Goal: Task Accomplishment & Management: Manage account settings

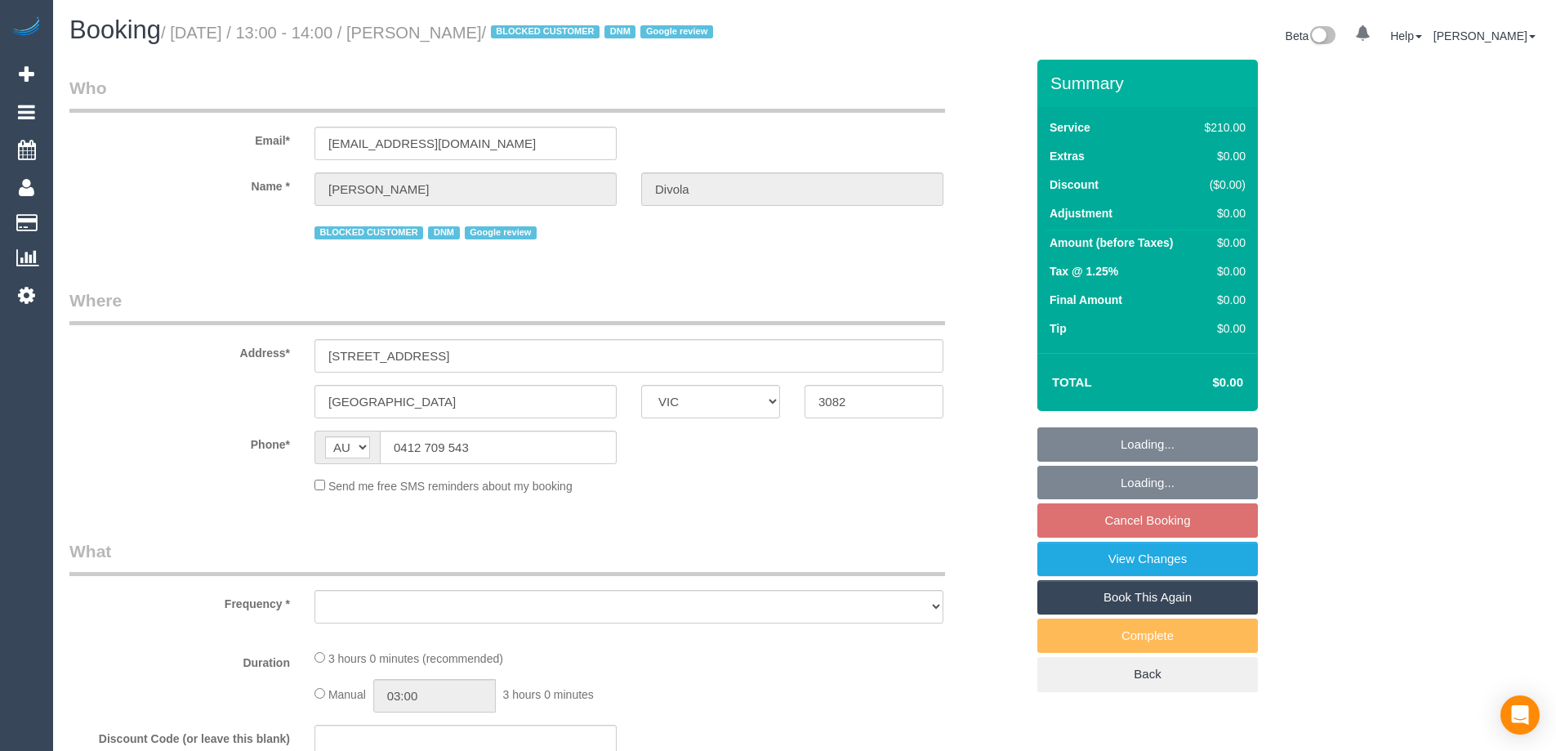
select select "VIC"
select select "object:741"
select select "180"
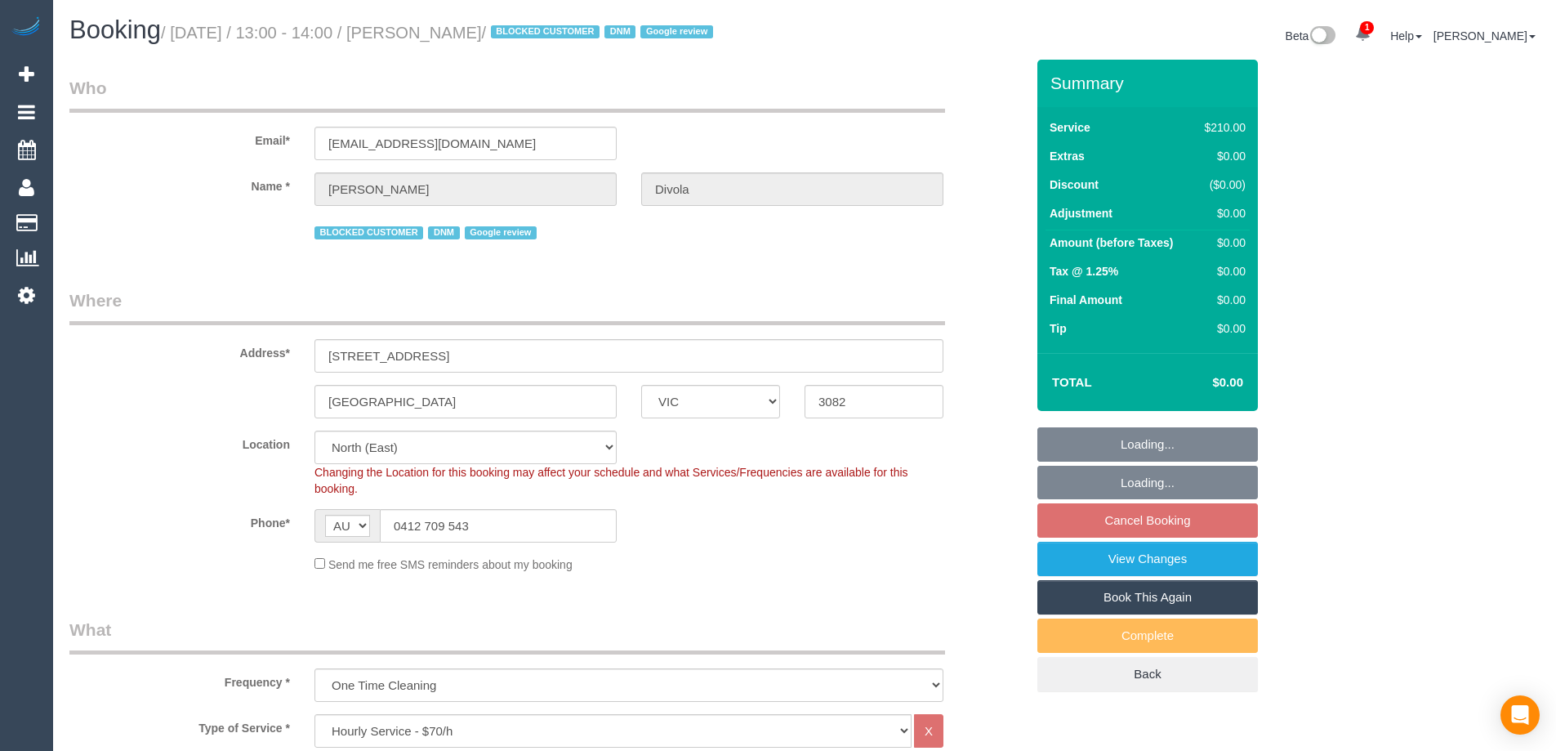
select select "object:892"
select select "string:stripe-pm_1R49U82GScqysDRV4wmS5uc0"
select select "number:27"
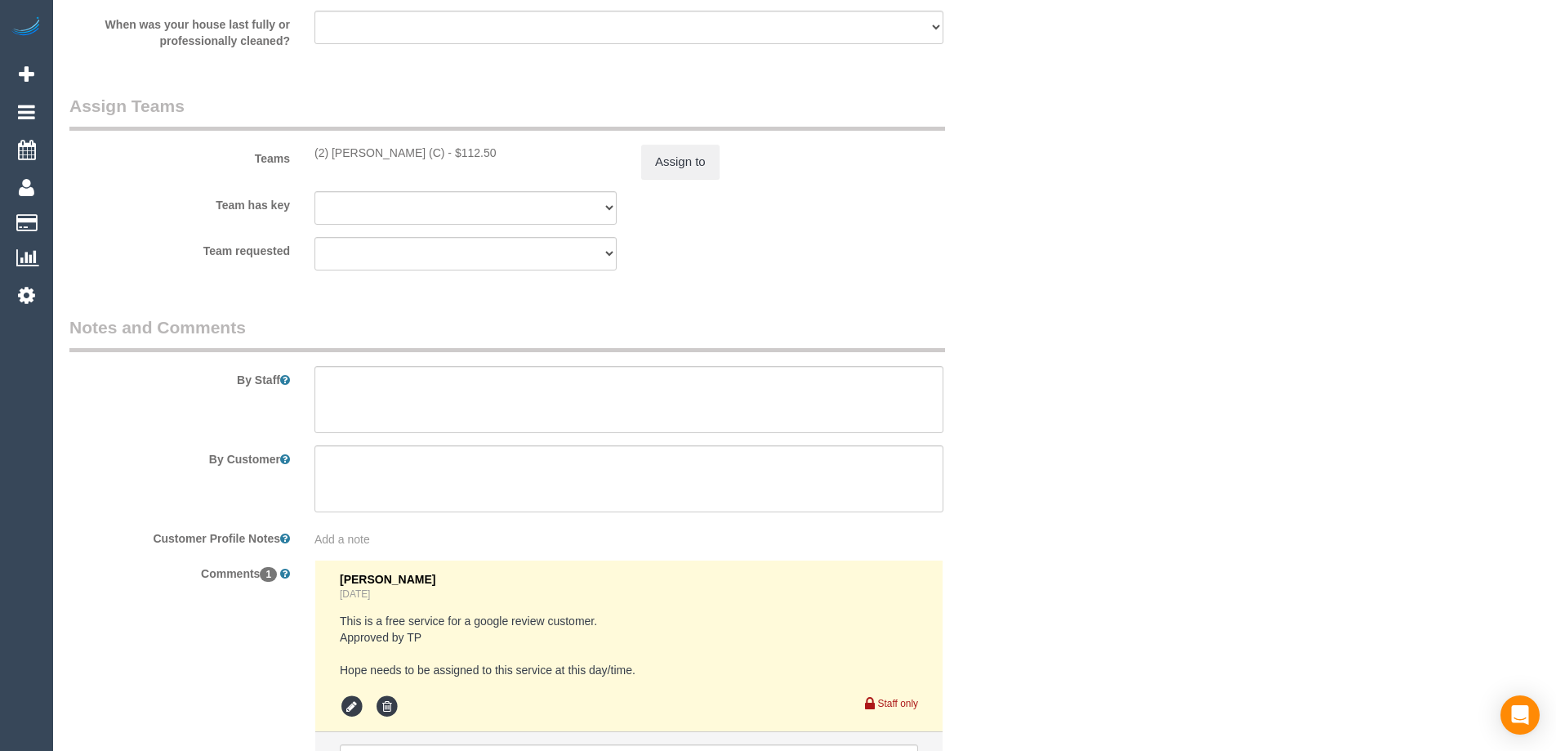
scroll to position [2646, 0]
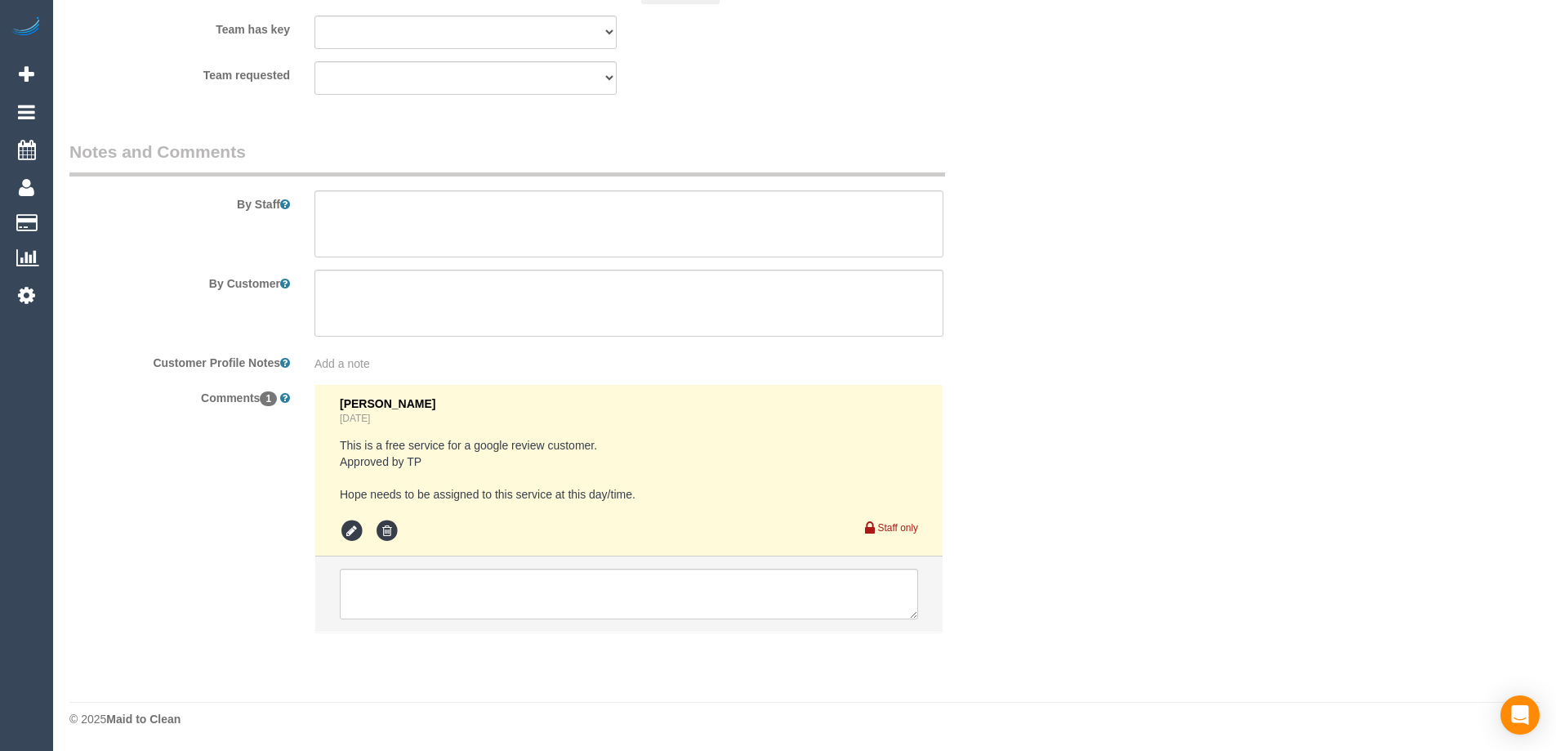
click at [381, 181] on div "By Staff" at bounding box center [547, 199] width 980 height 118
click at [415, 208] on textarea at bounding box center [628, 223] width 629 height 67
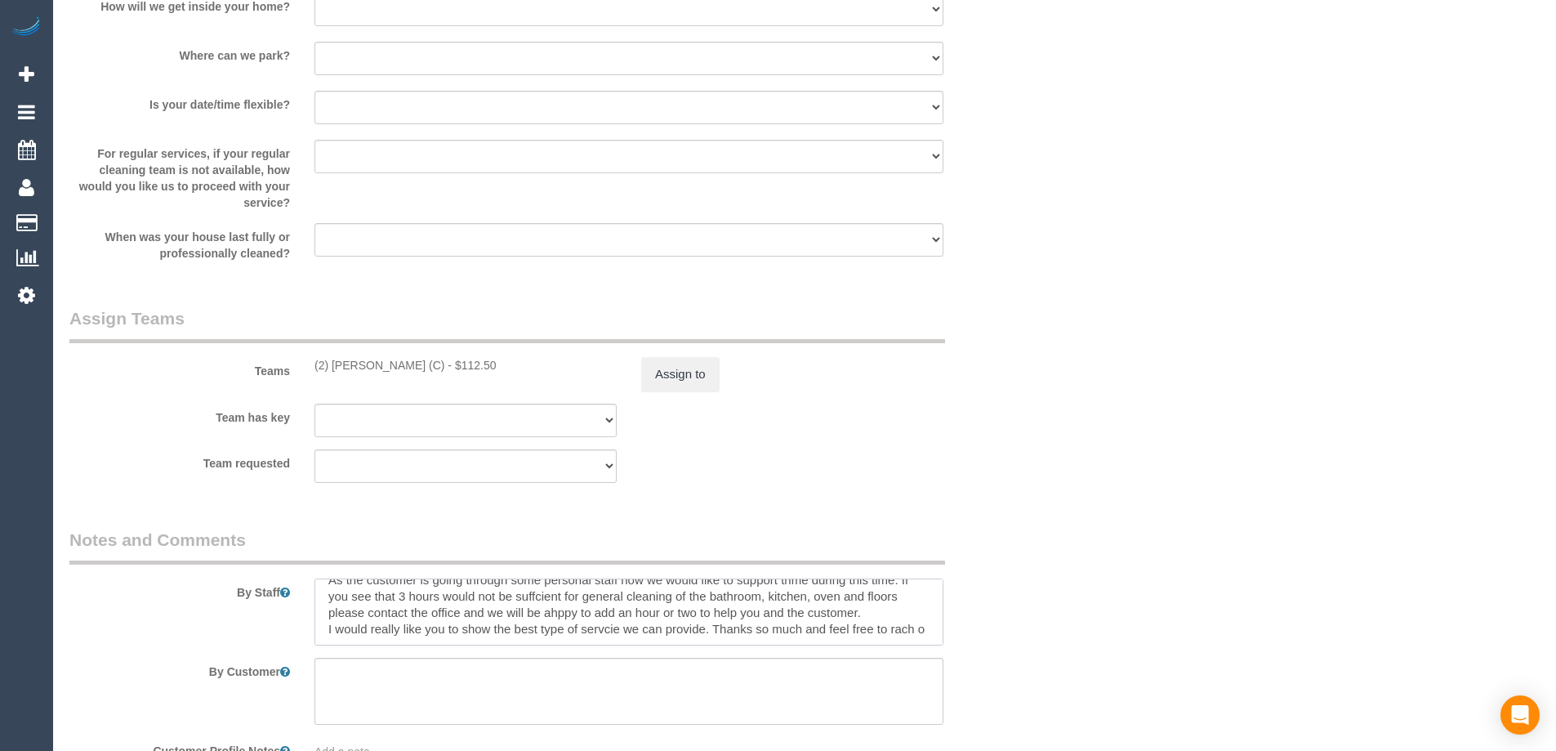
scroll to position [121, 0]
paste textarea "This customer had a very bad experience with us a few months ago. The cleaners …"
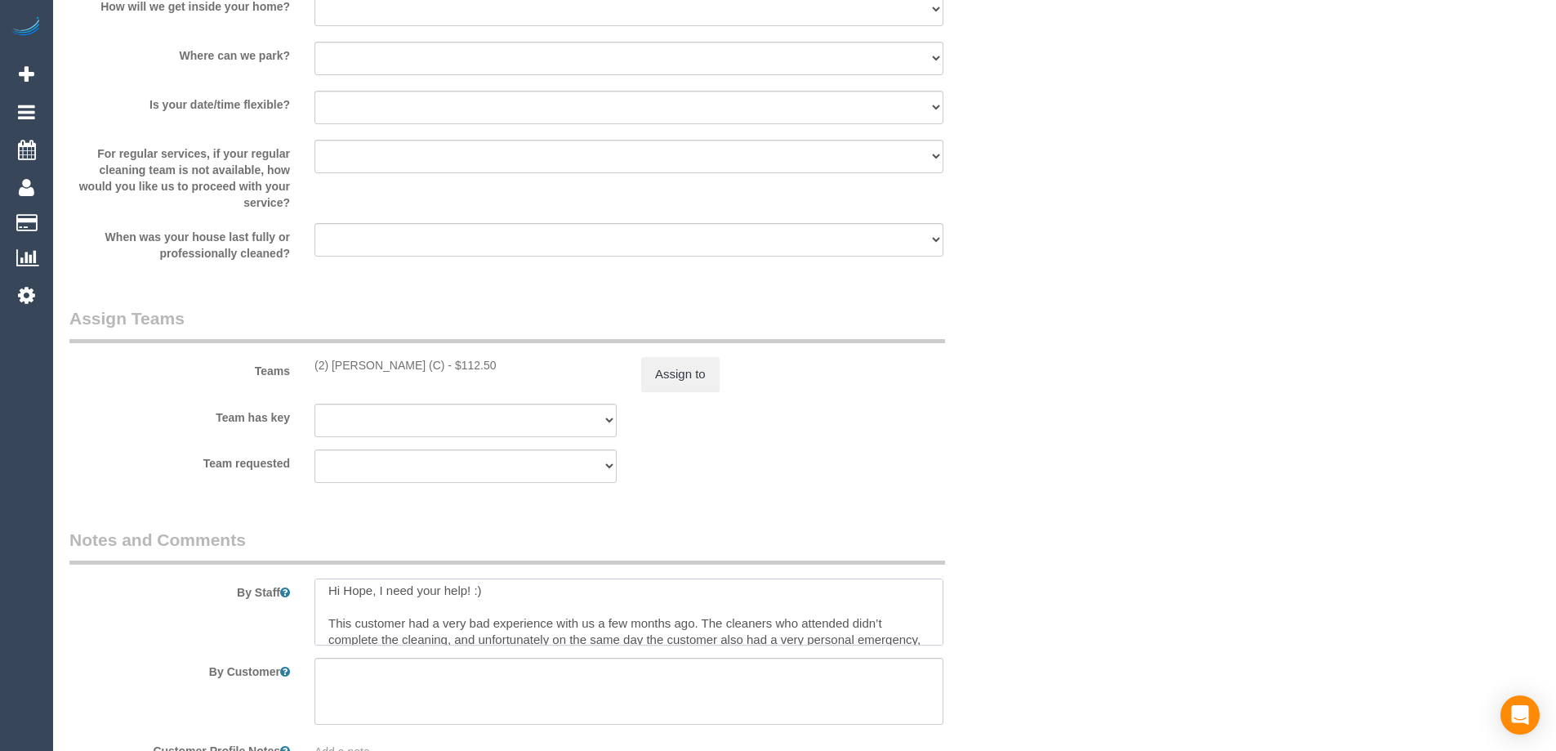
scroll to position [0, 0]
click at [374, 634] on textarea at bounding box center [628, 611] width 629 height 67
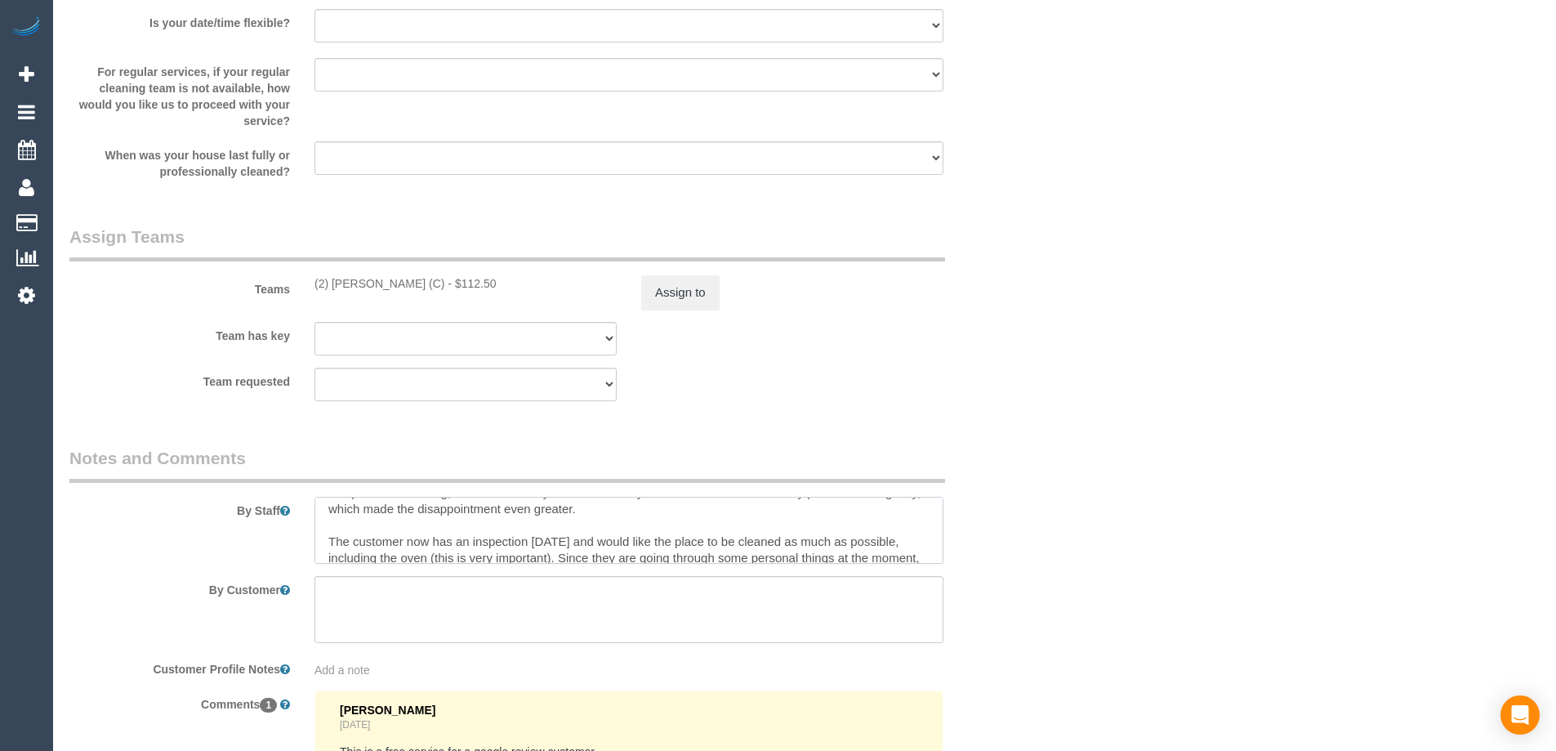
scroll to position [82, 0]
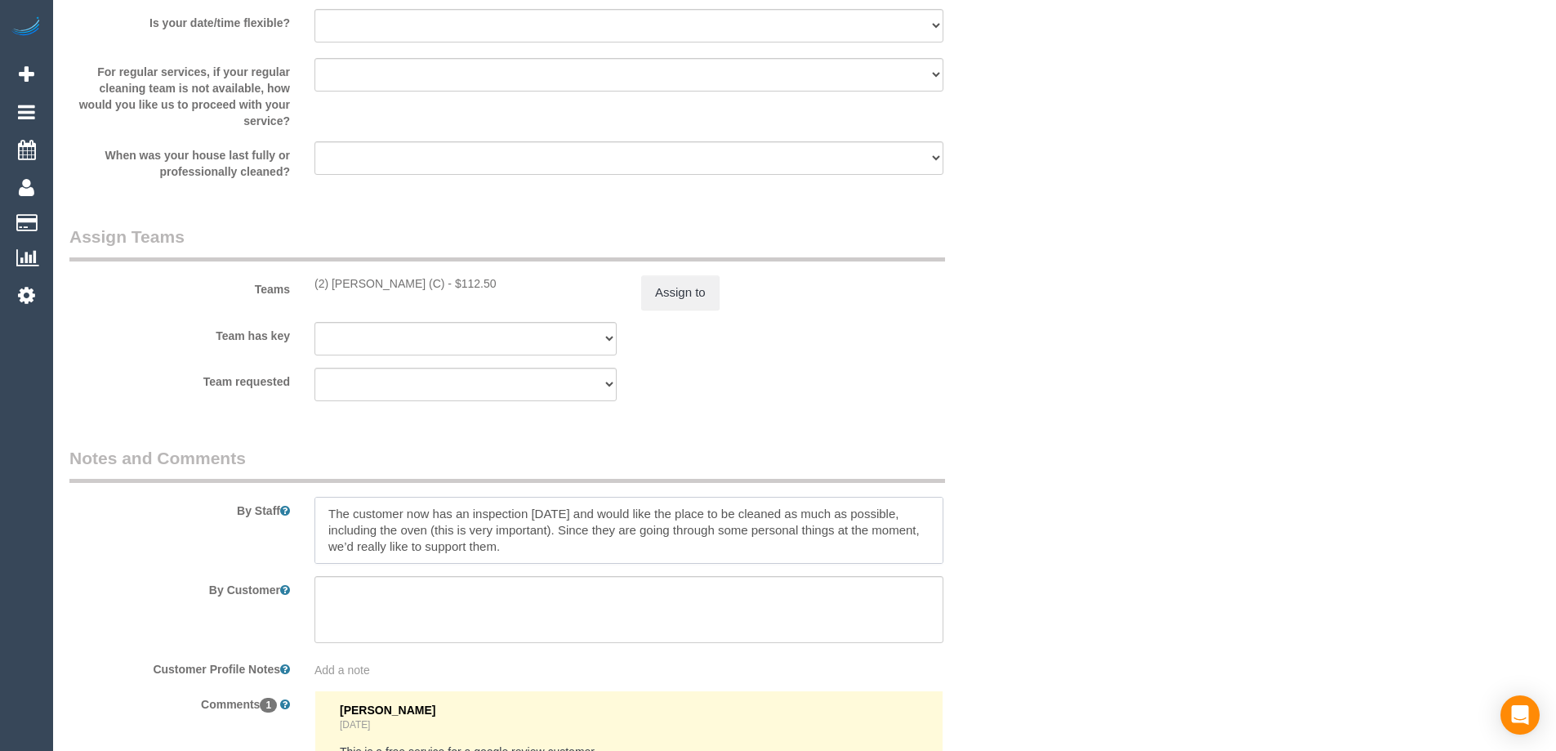
click at [386, 529] on textarea at bounding box center [628, 530] width 629 height 67
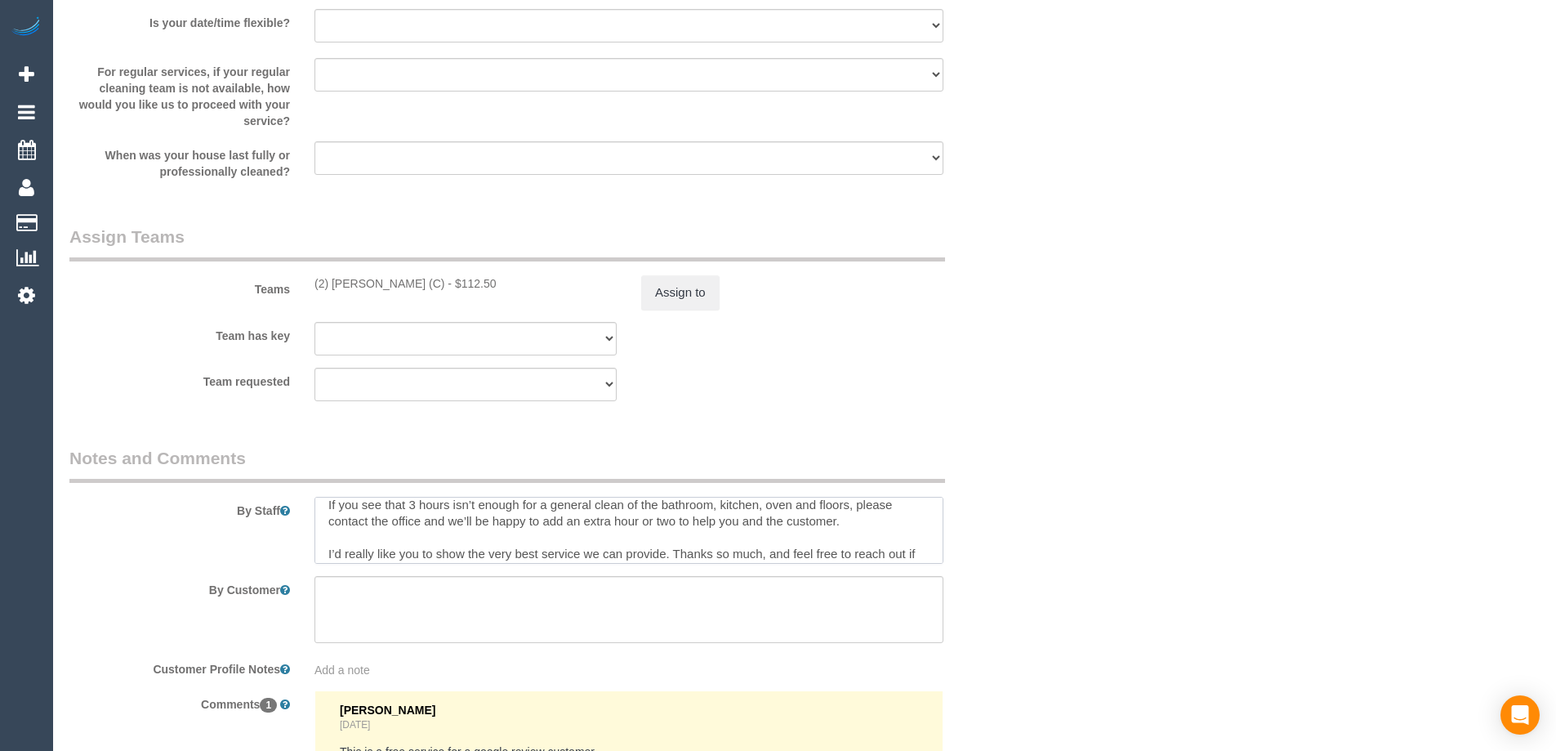
click at [408, 553] on textarea at bounding box center [628, 530] width 629 height 67
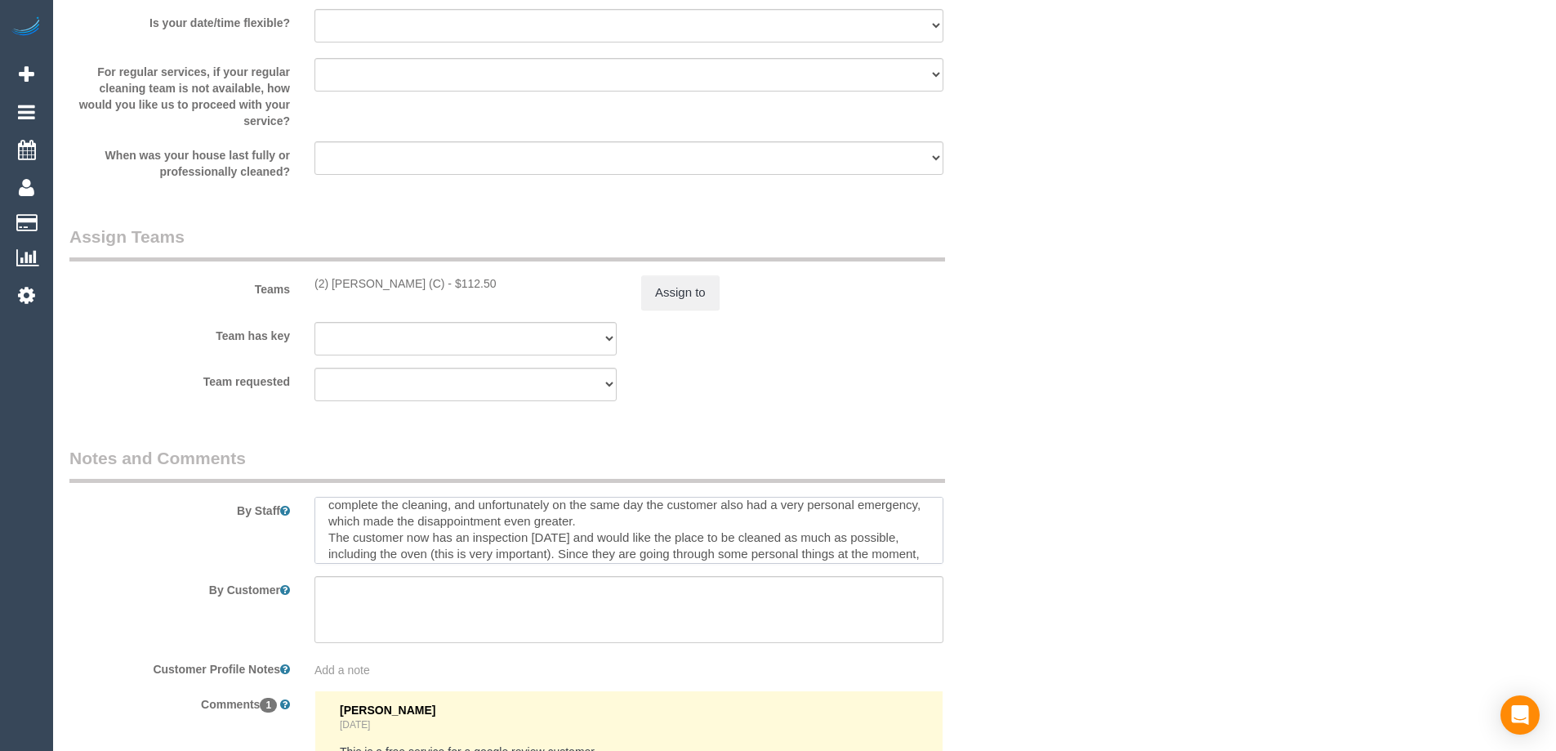
scroll to position [123, 0]
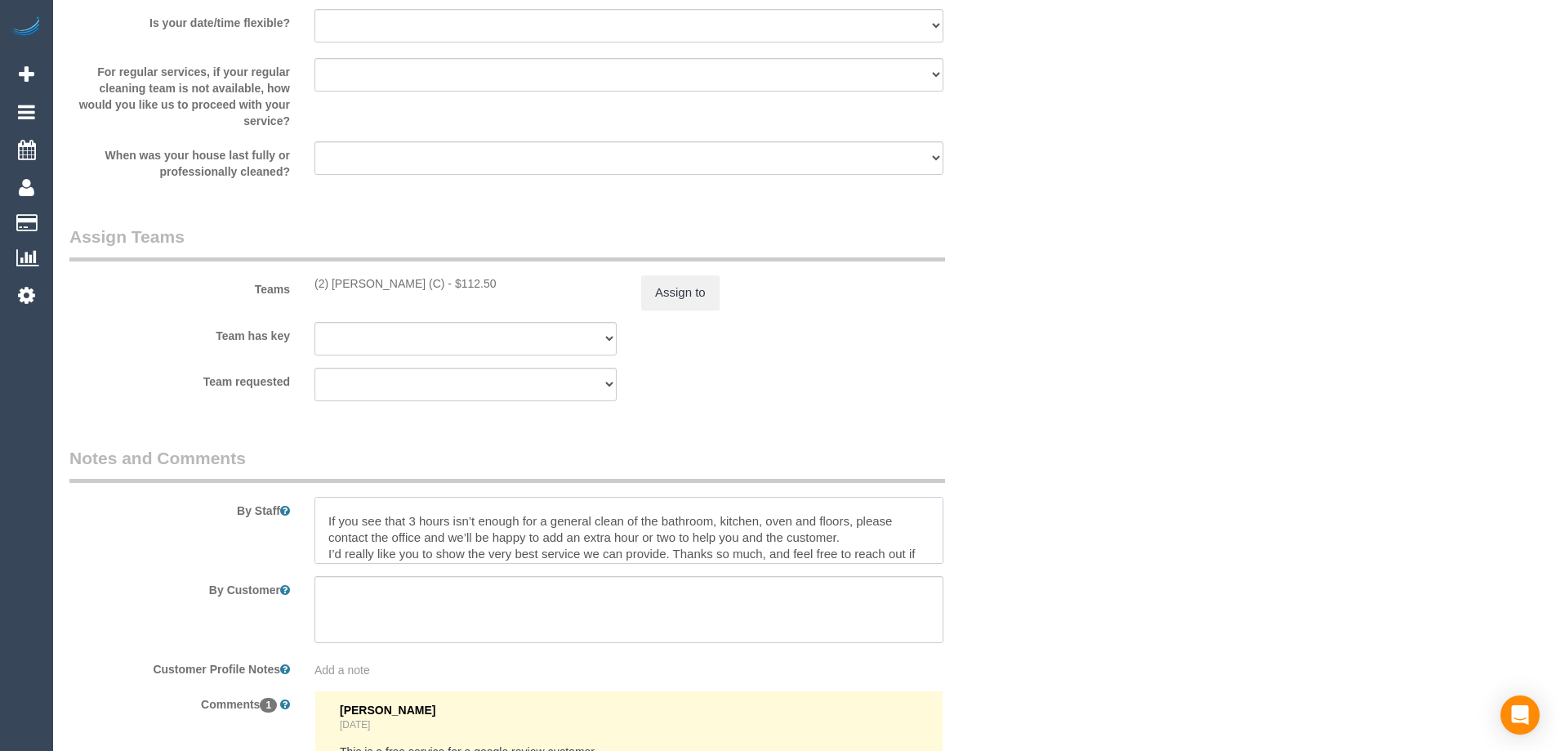
click at [502, 530] on textarea at bounding box center [628, 530] width 629 height 67
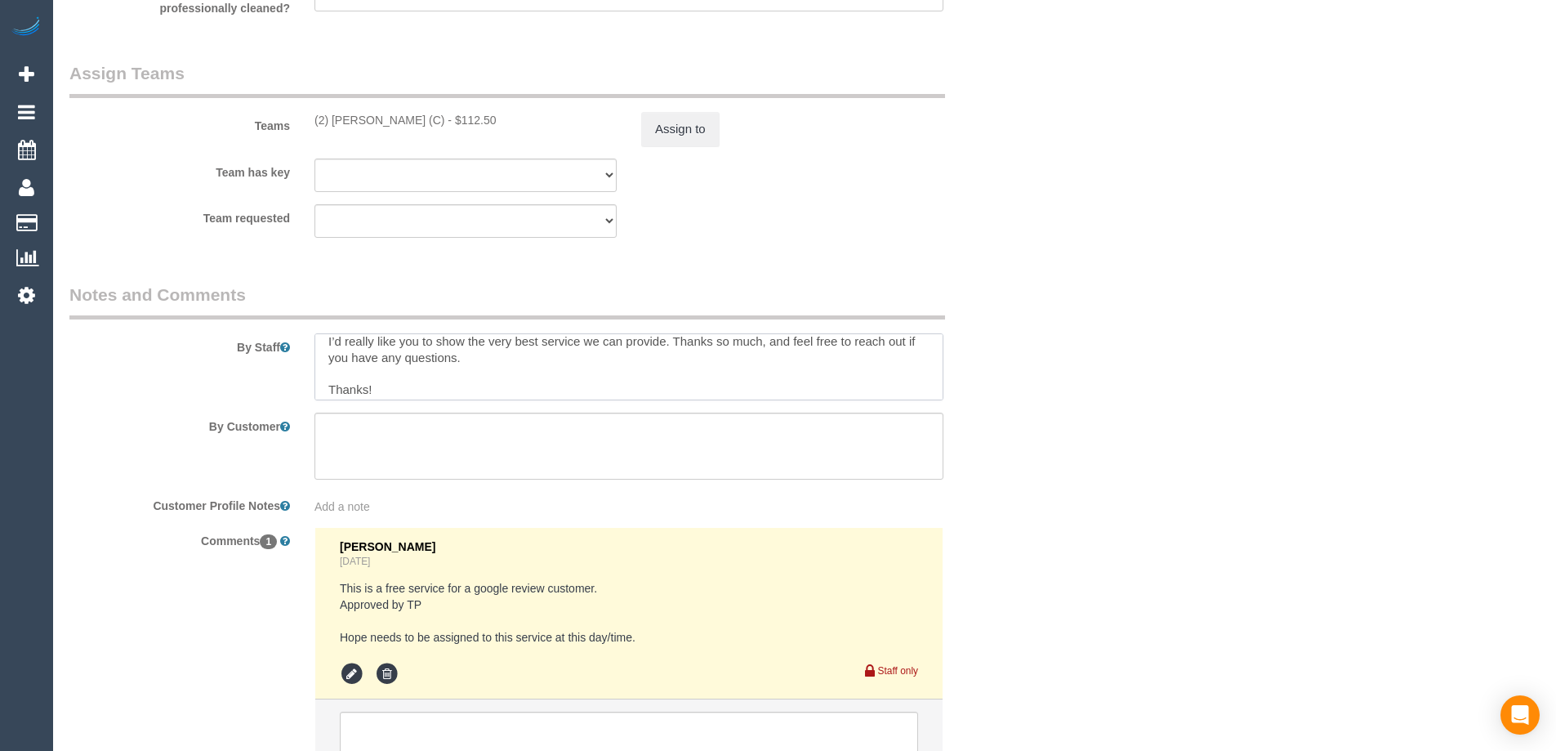
scroll to position [179, 0]
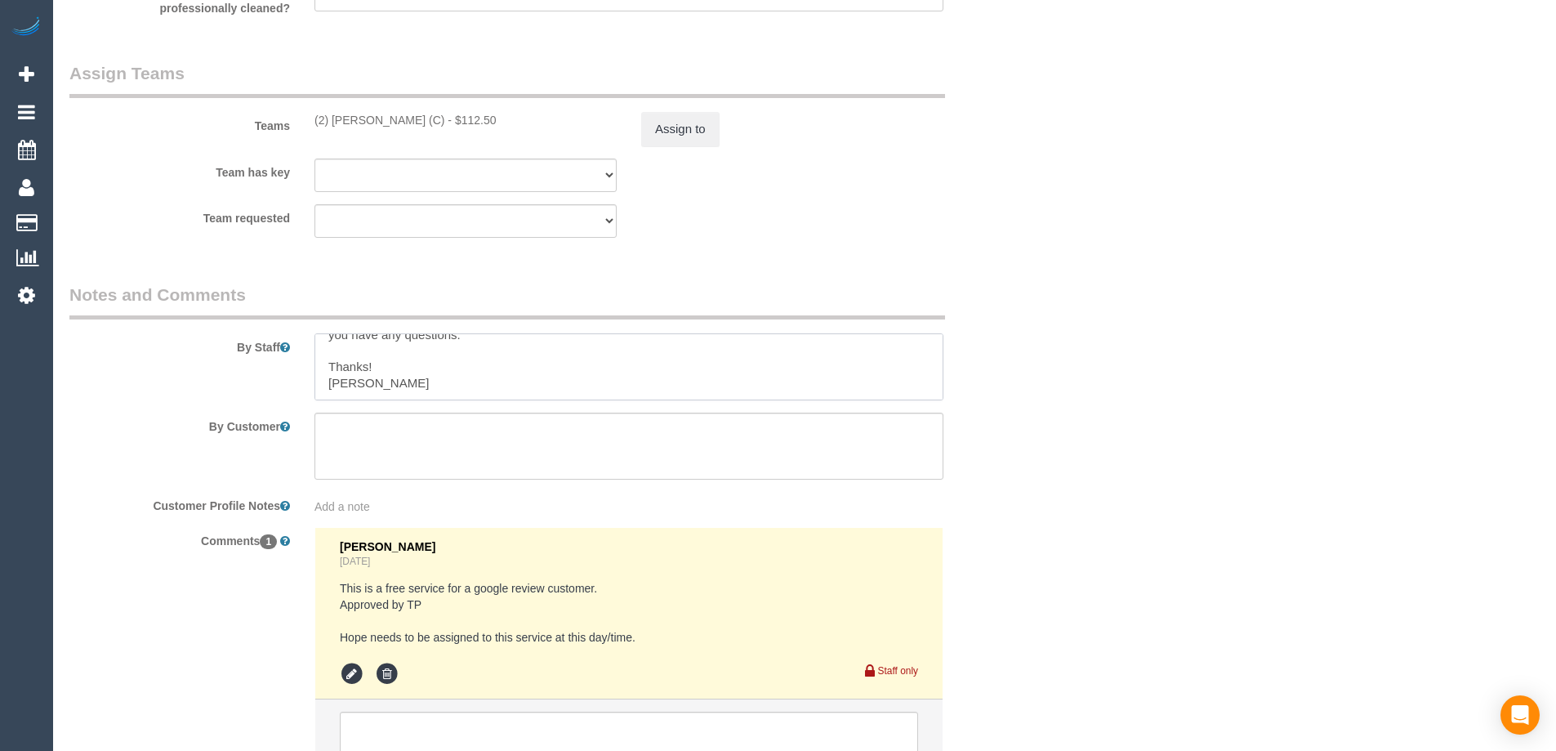
click at [397, 375] on textarea at bounding box center [628, 366] width 629 height 67
type textarea "Hi Hope, I need your help! :) This customer had a very bad experience with us a…"
click at [421, 439] on textarea at bounding box center [628, 445] width 629 height 67
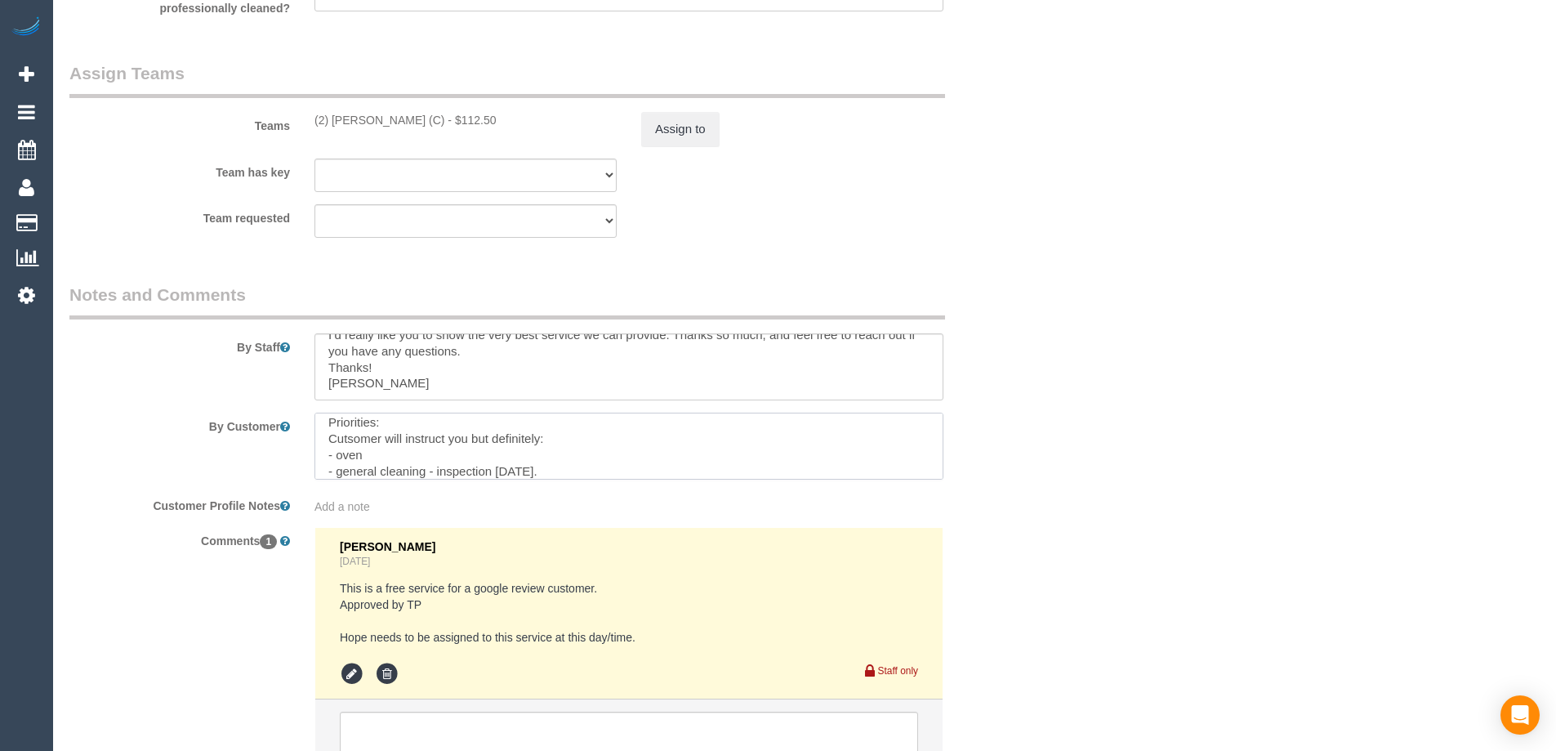
click at [435, 479] on textarea at bounding box center [628, 445] width 629 height 67
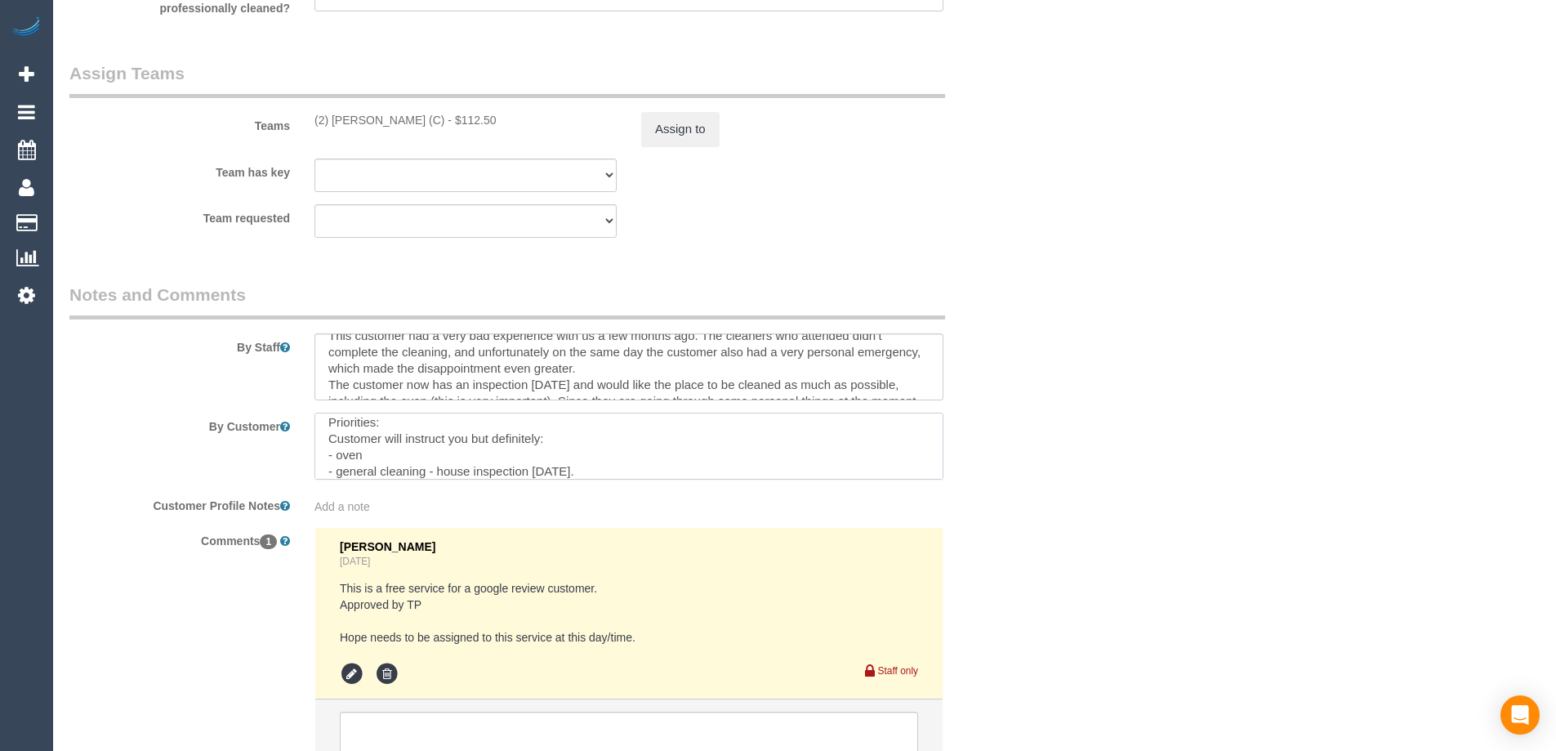
scroll to position [0, 0]
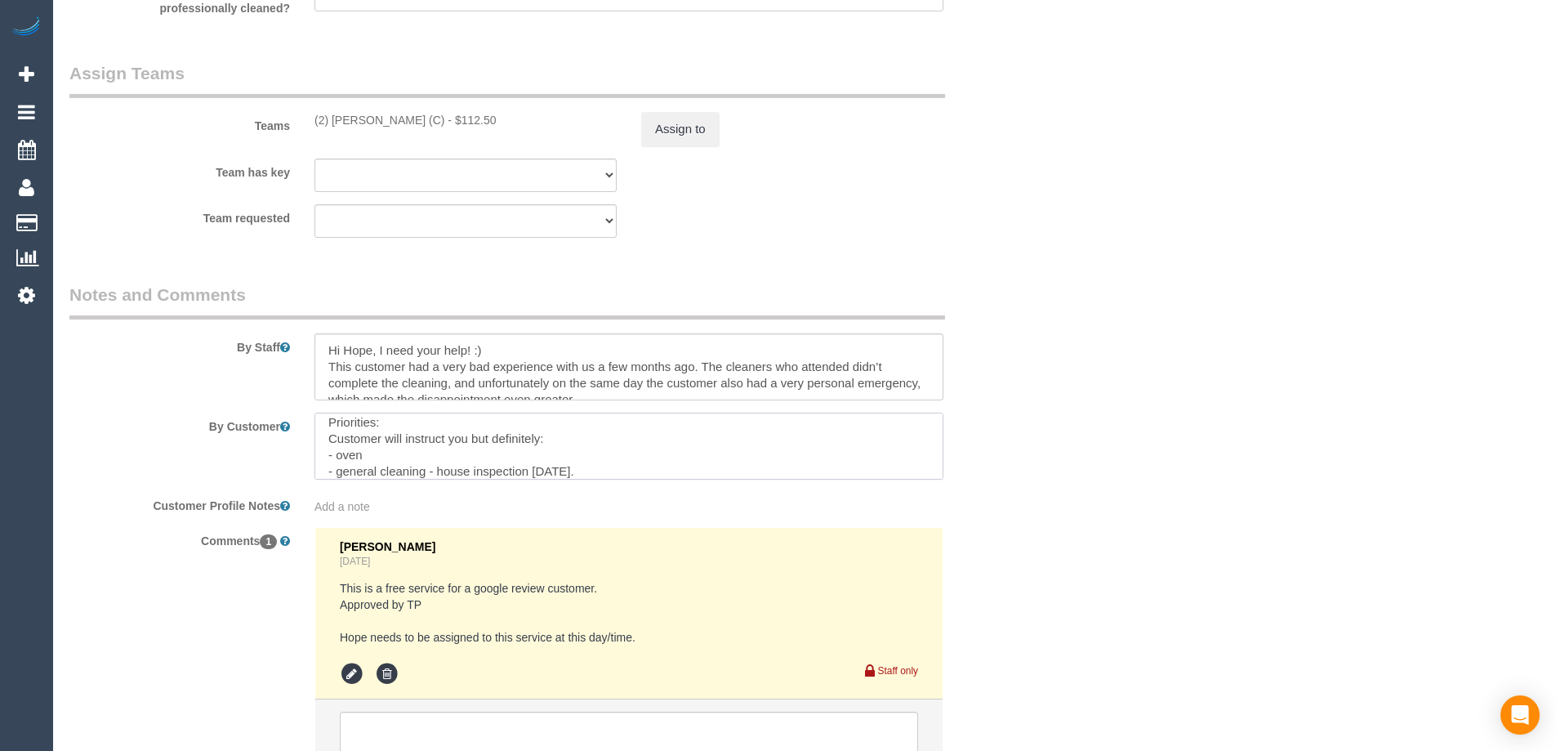
type textarea "Priorities: Customer will instruct you but definitely: - oven - general cleanin…"
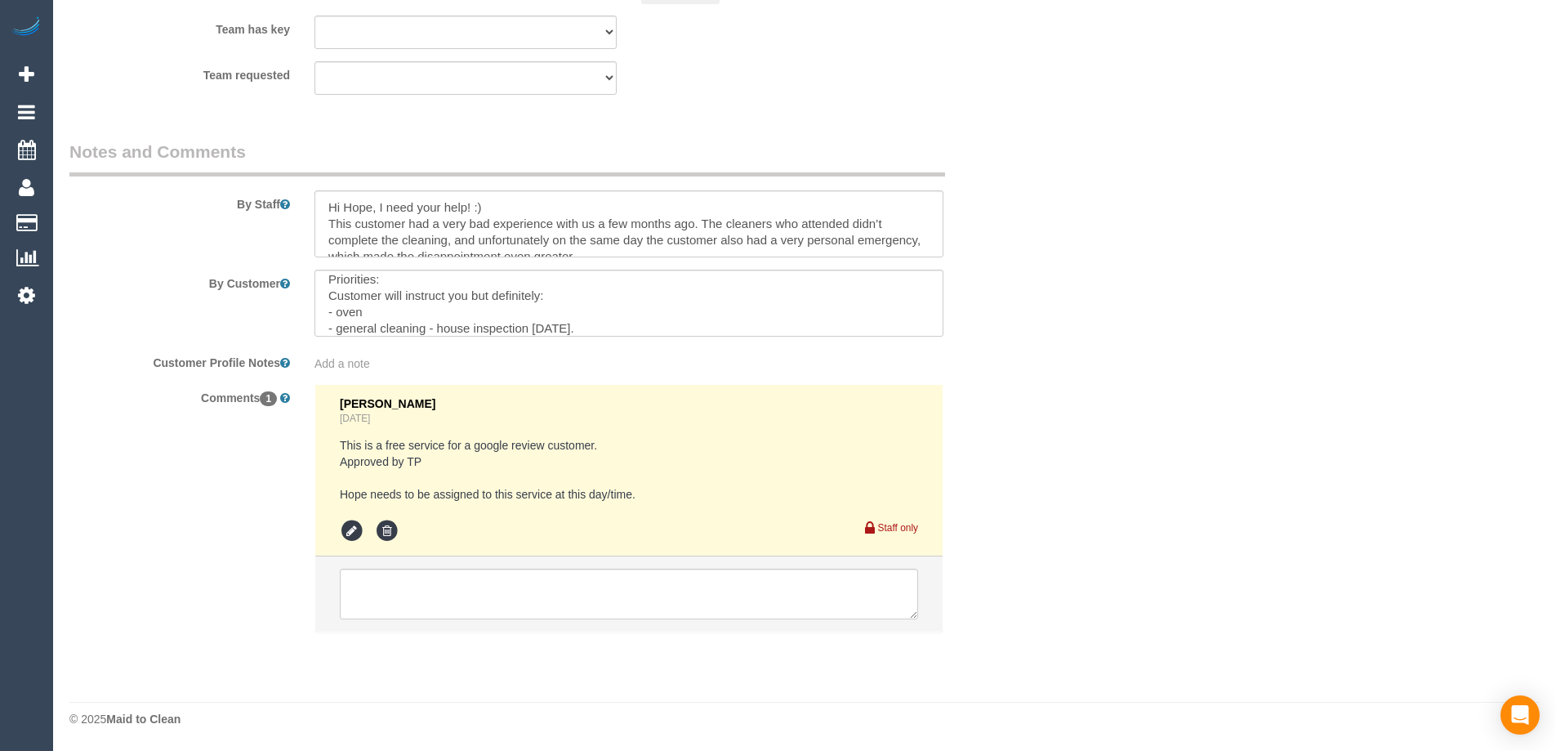
drag, startPoint x: 761, startPoint y: 565, endPoint x: 767, endPoint y: 582, distance: 18.1
click at [765, 574] on li at bounding box center [628, 593] width 627 height 75
click at [768, 595] on textarea at bounding box center [629, 593] width 578 height 51
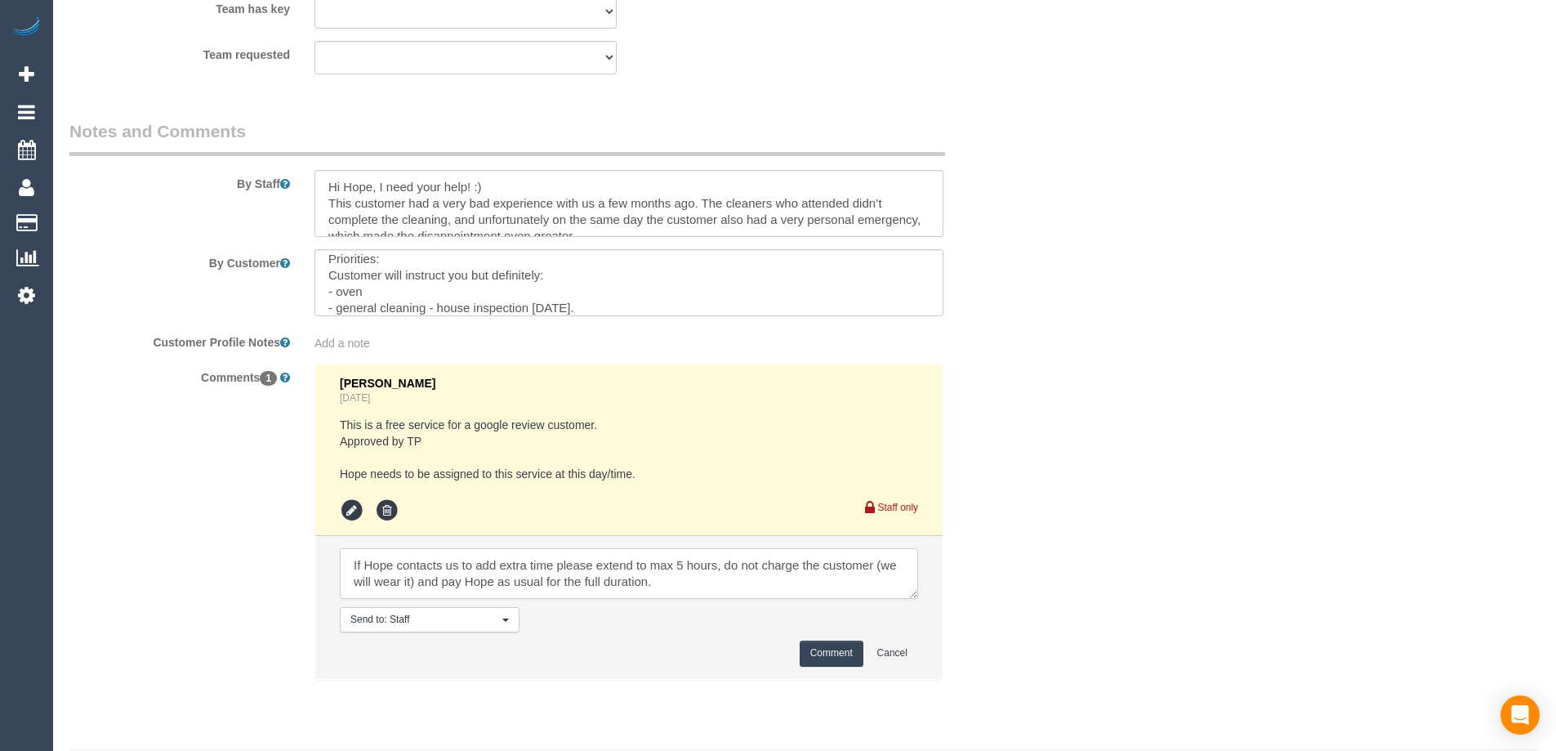
type textarea "If Hope contacts us to add extra time please extend to max 5 hours, do not char…"
click at [834, 666] on button "Comment" at bounding box center [832, 652] width 64 height 25
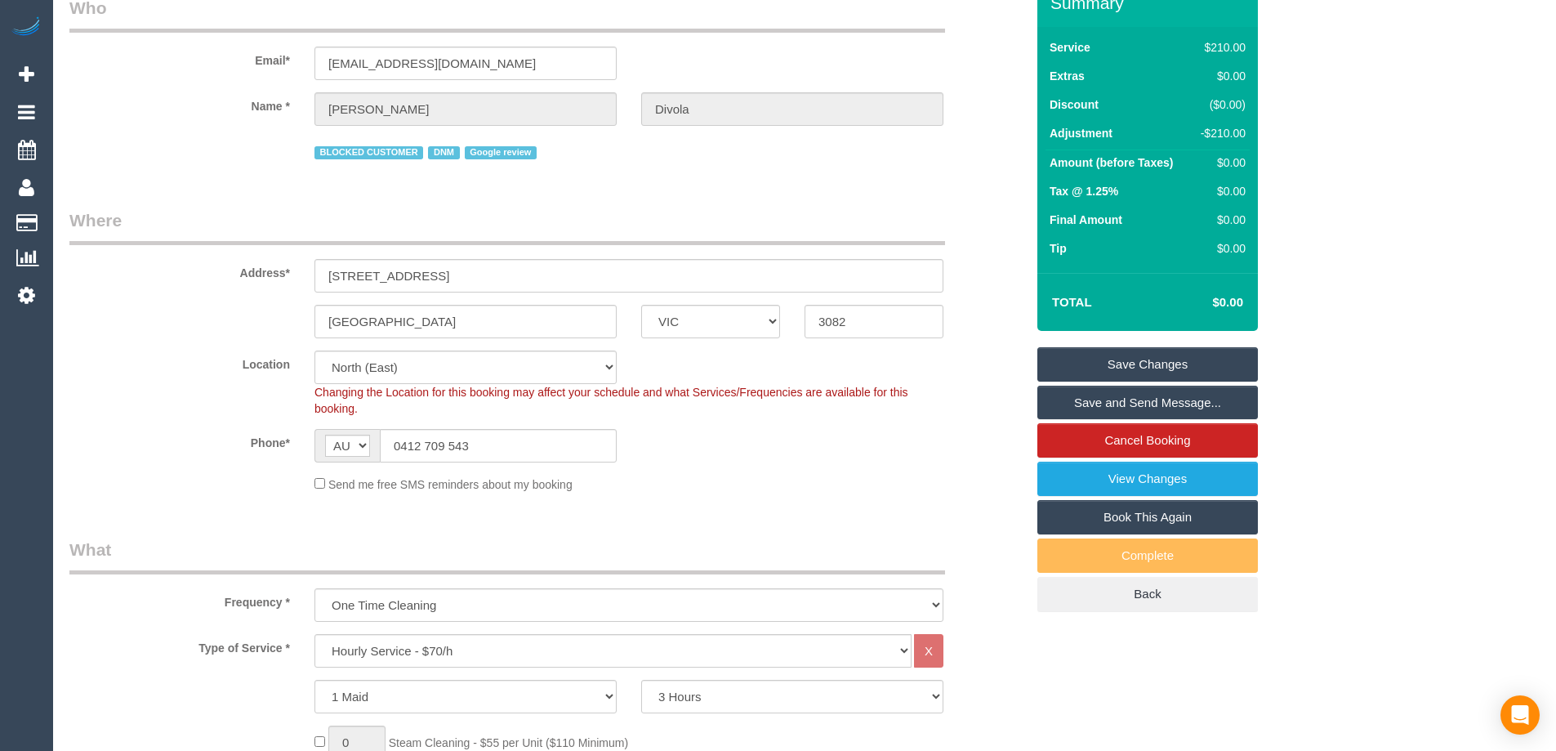
scroll to position [0, 0]
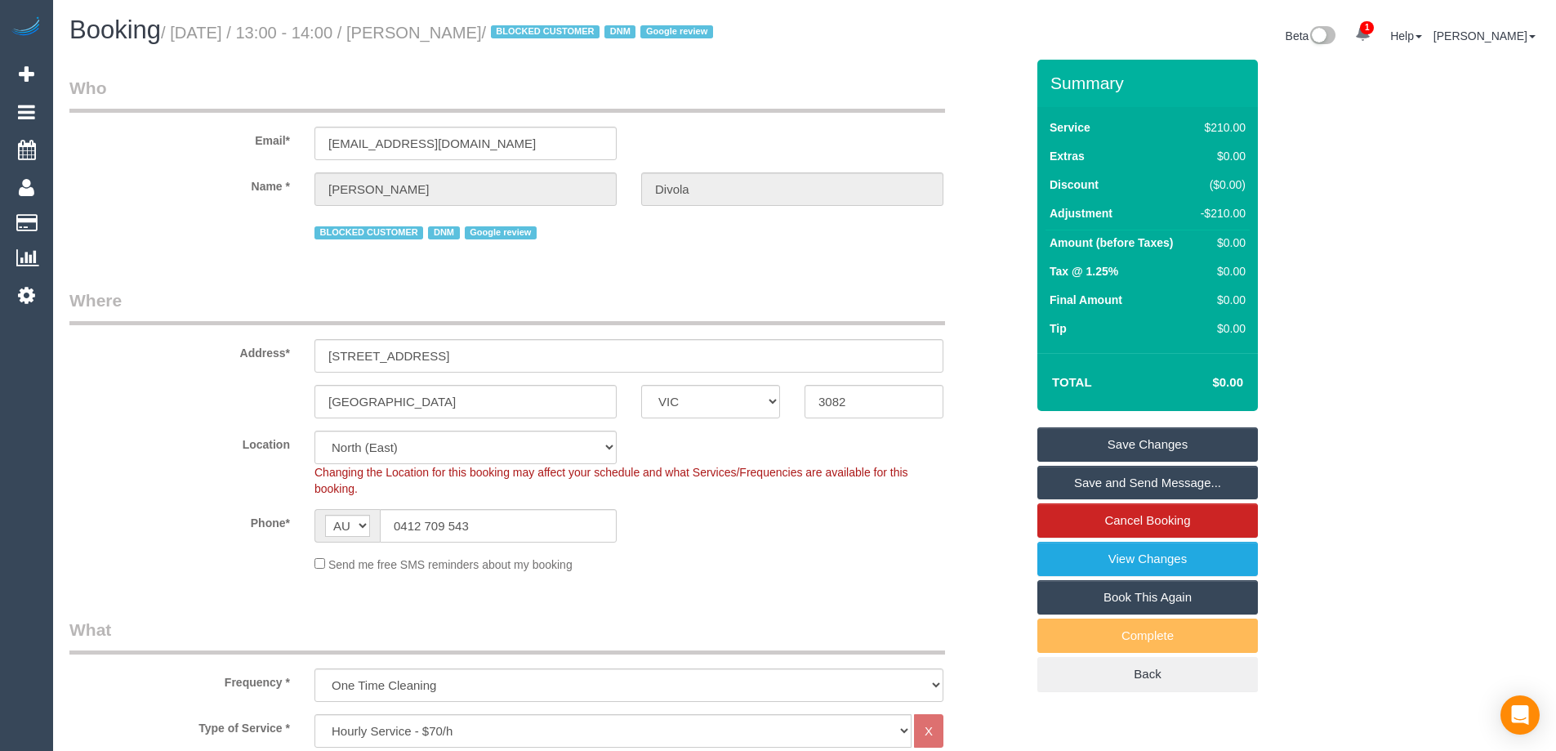
click at [1193, 449] on link "Save Changes" at bounding box center [1147, 444] width 221 height 34
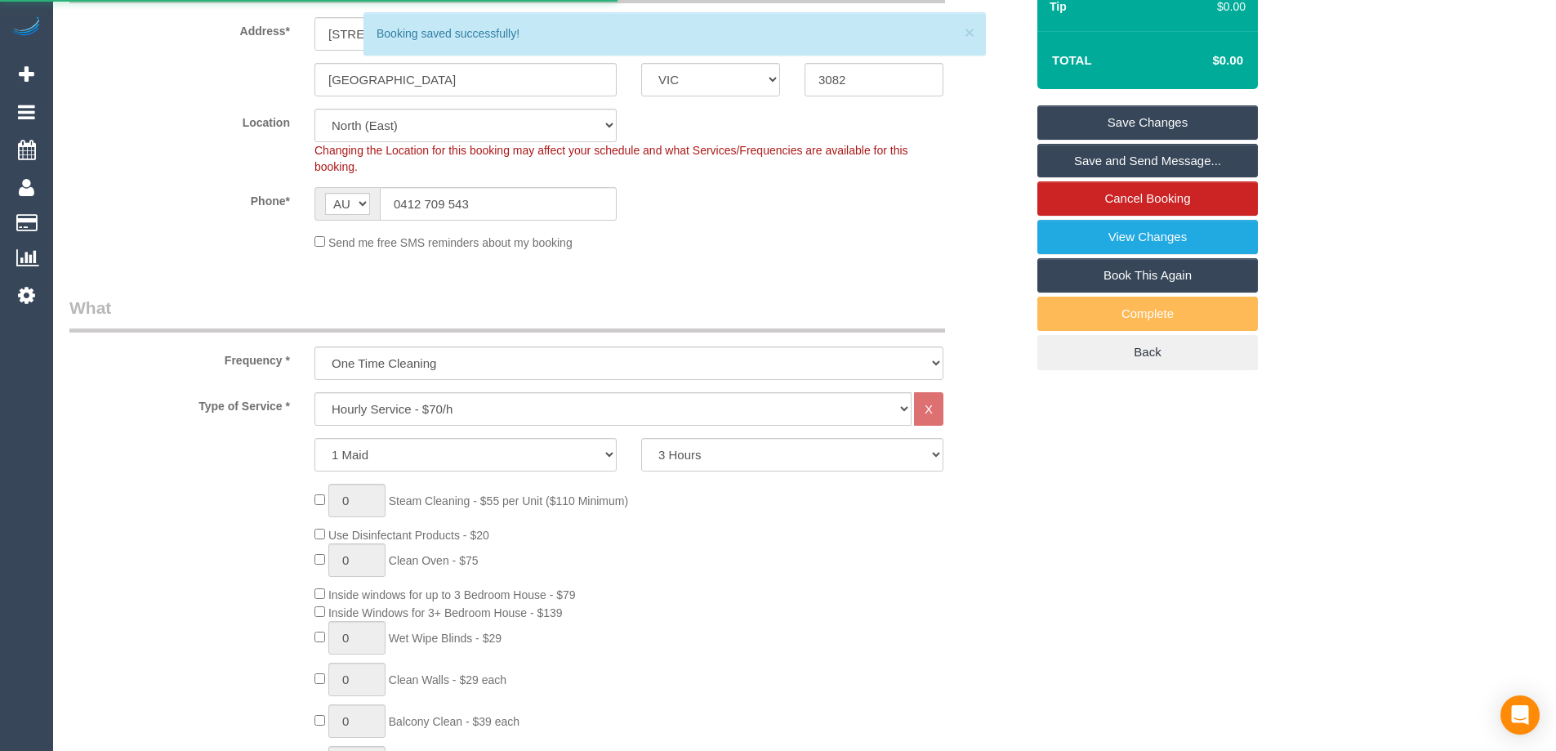
scroll to position [82, 0]
